Goal: Answer question/provide support: Share knowledge or assist other users

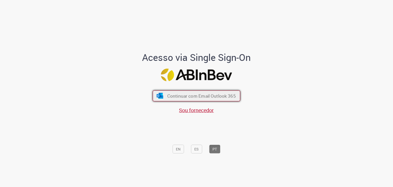
click at [180, 99] on button "Continuar com Email Outlook 365" at bounding box center [196, 96] width 87 height 11
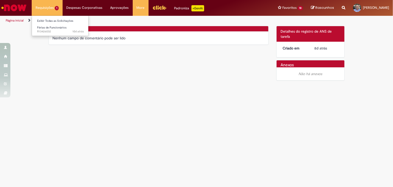
click at [48, 8] on li "Requisições 1 Exibir Todas as Solicitações Férias de Funcionários 10d atrás 10 …" at bounding box center [47, 8] width 31 height 16
click at [48, 31] on span "10d atrás 10 dias atrás R13426032" at bounding box center [60, 32] width 47 height 4
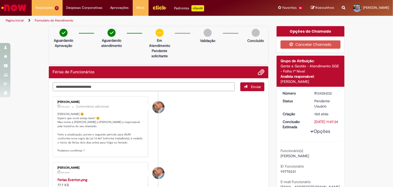
click at [179, 91] on textarea "Digite sua mensagem aqui..." at bounding box center [144, 87] width 182 height 9
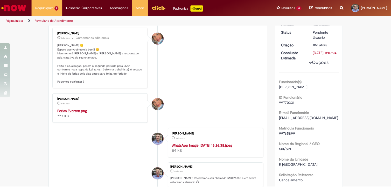
scroll to position [81, 0]
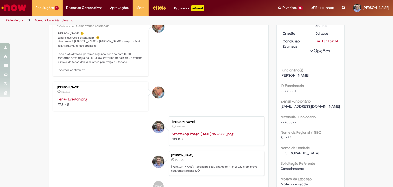
click at [102, 97] on img "Histórico de tíquete" at bounding box center [101, 97] width 86 height 0
click at [91, 97] on img "Histórico de tíquete" at bounding box center [100, 97] width 86 height 0
click at [204, 51] on li "[PERSON_NAME] 8d atrás 8 dias atrás Comentários adicionais Olá Jeferson 😉 Esper…" at bounding box center [158, 46] width 212 height 61
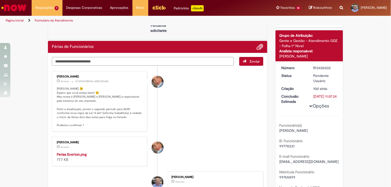
scroll to position [0, 0]
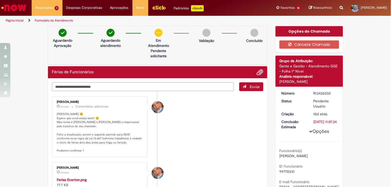
click at [105, 85] on textarea "Digite sua mensagem aqui..." at bounding box center [143, 87] width 182 height 9
type textarea "**********"
click at [250, 87] on span "Enviar" at bounding box center [255, 87] width 10 height 5
